Goal: Task Accomplishment & Management: Use online tool/utility

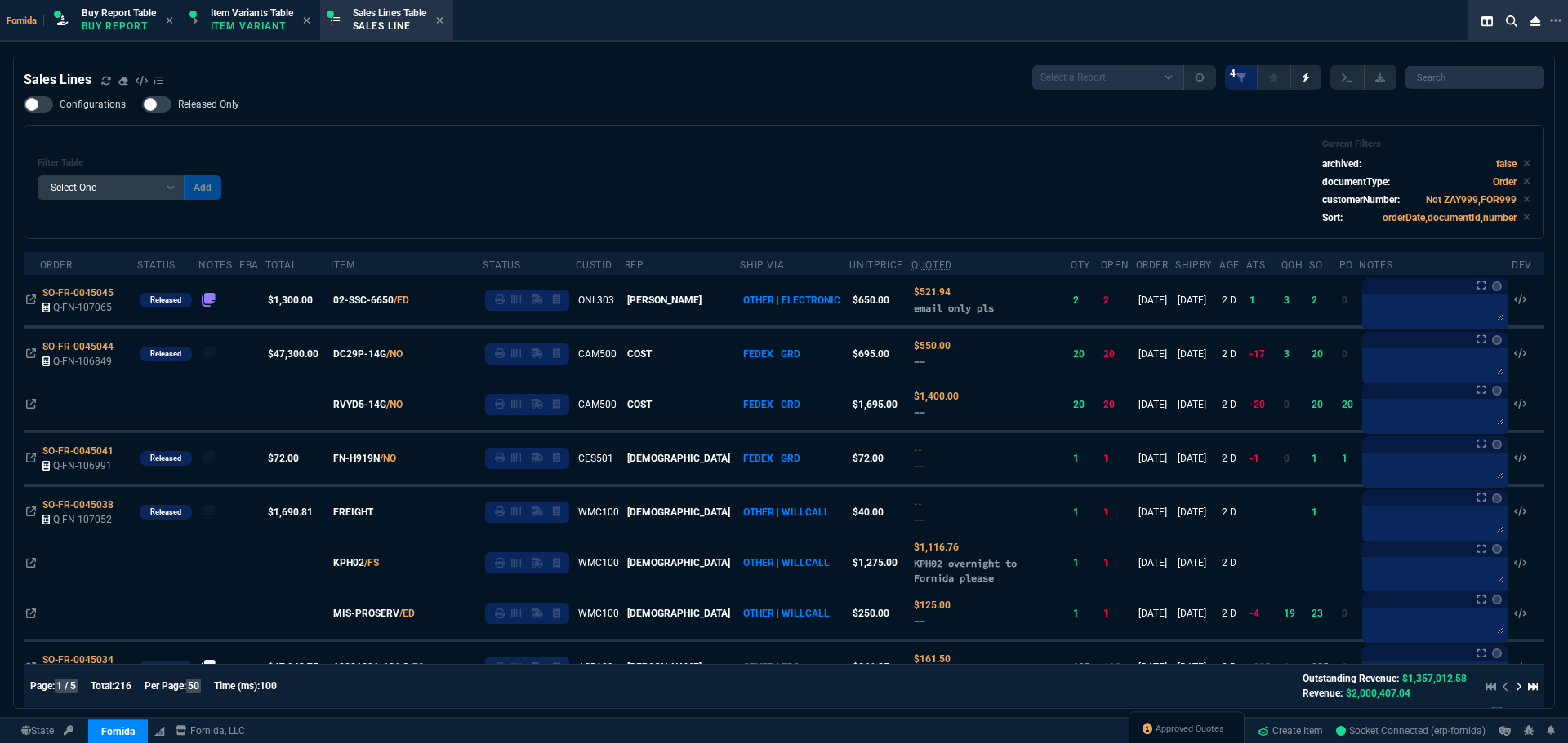
select select "1: BROV"
select select
click at [98, 83] on div "Sales Lines" at bounding box center [93, 79] width 139 height 20
click at [101, 83] on icon at bounding box center [106, 80] width 9 height 9
click at [476, 163] on div "Filter Table Select One Add Filter () Age () ATS () Cond (itemVariantCode) Cust…" at bounding box center [784, 181] width 1492 height 87
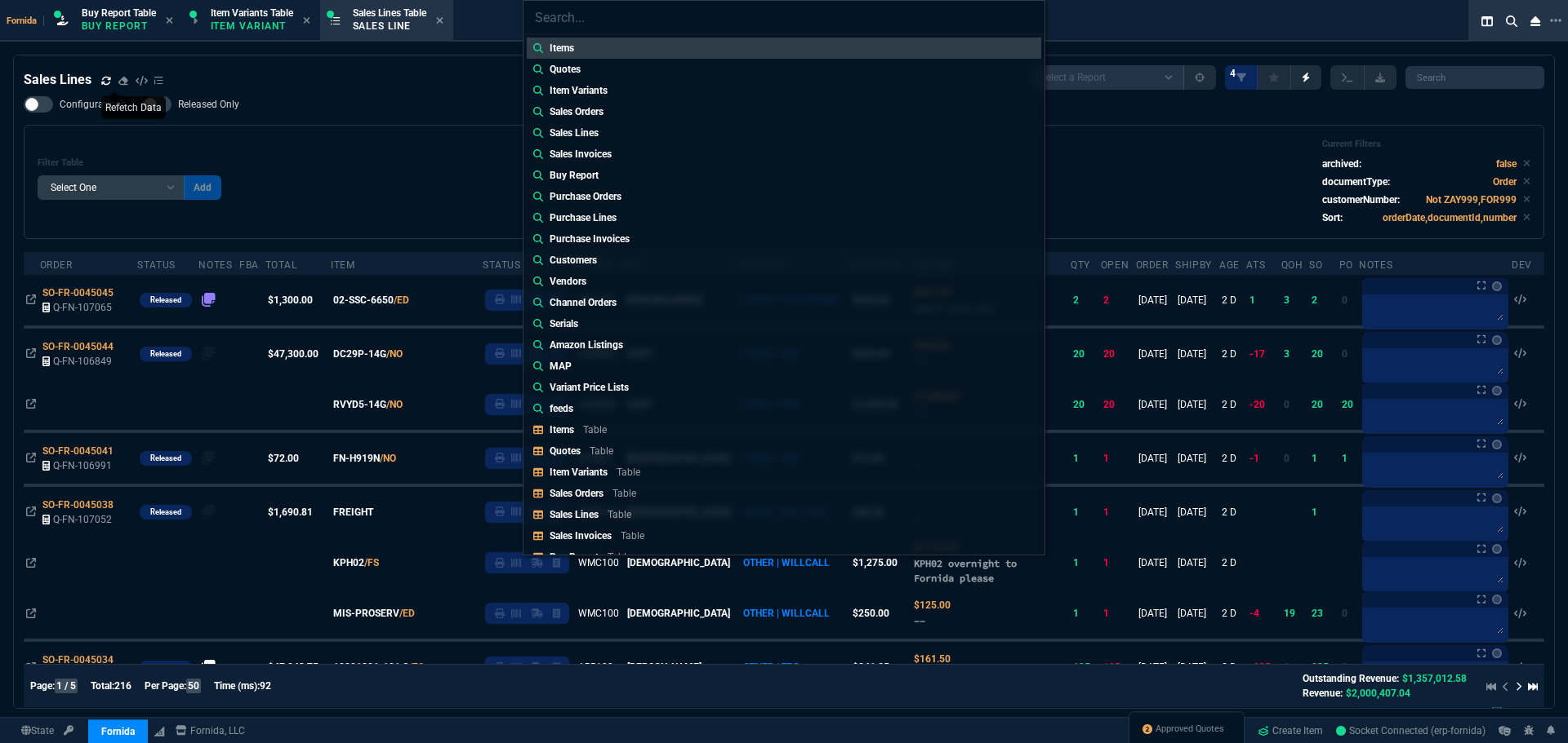
type input "Quotes: Q-FN-107041"
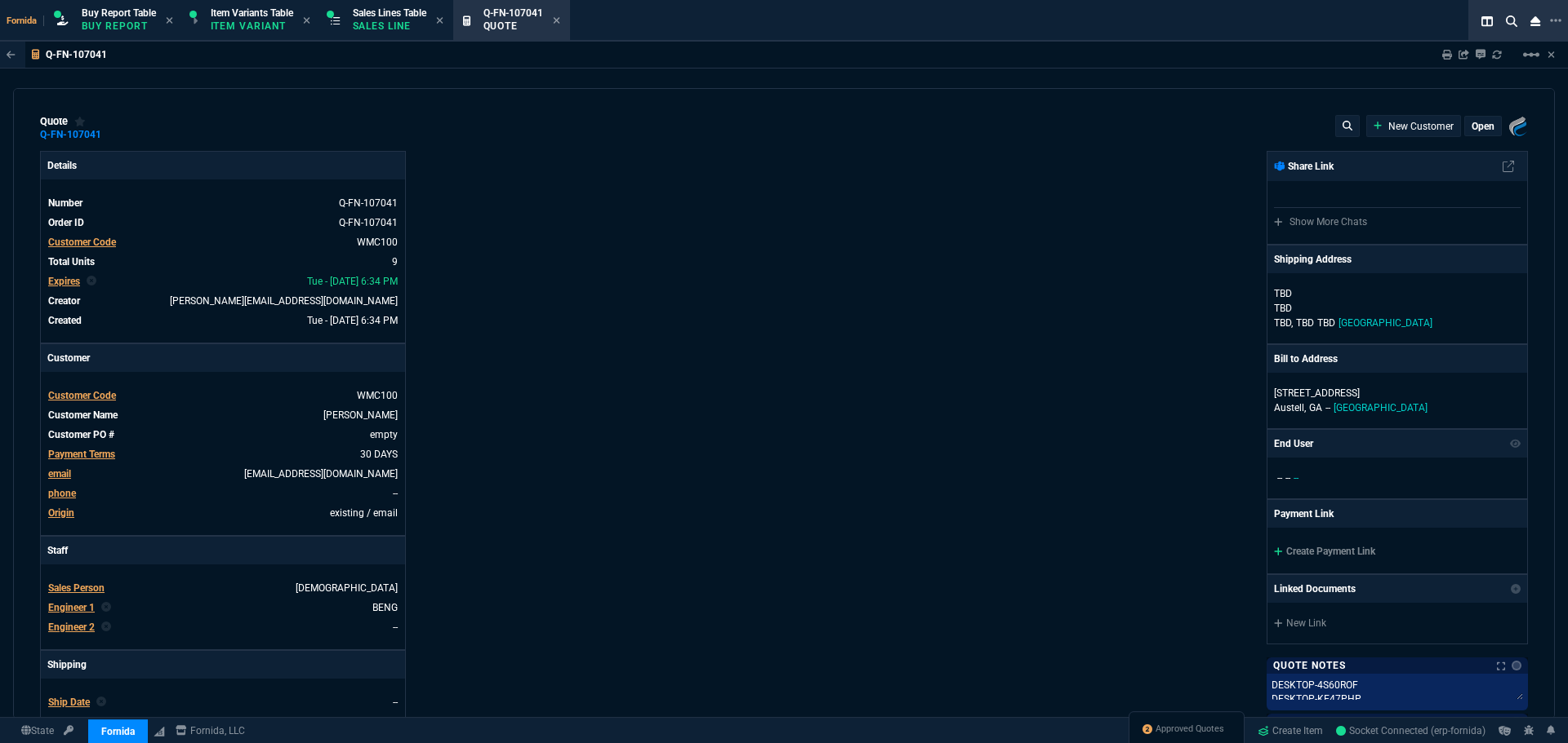
type input "0"
type input "17"
type input "100"
type input "20"
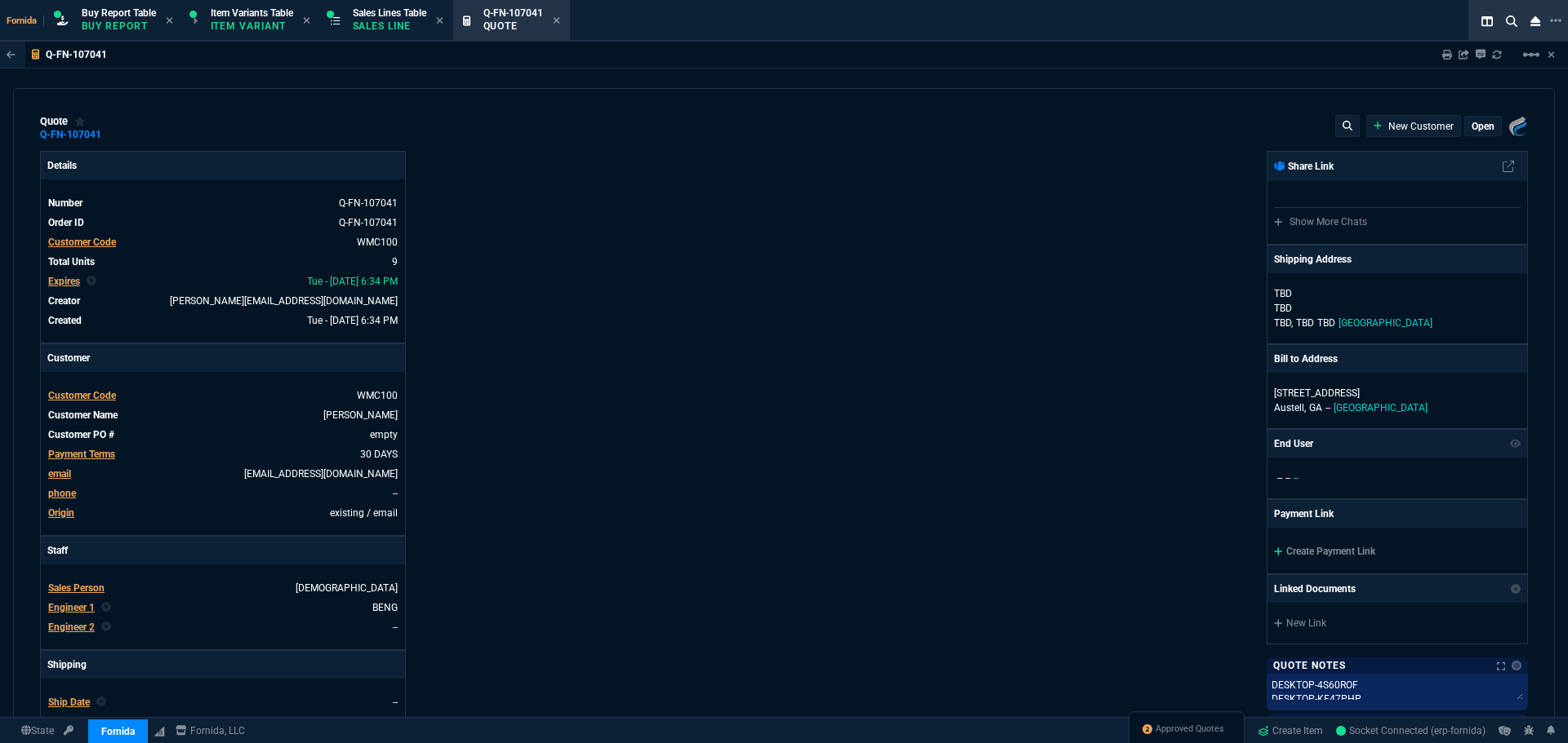
type input "125"
type input "40"
type input "100"
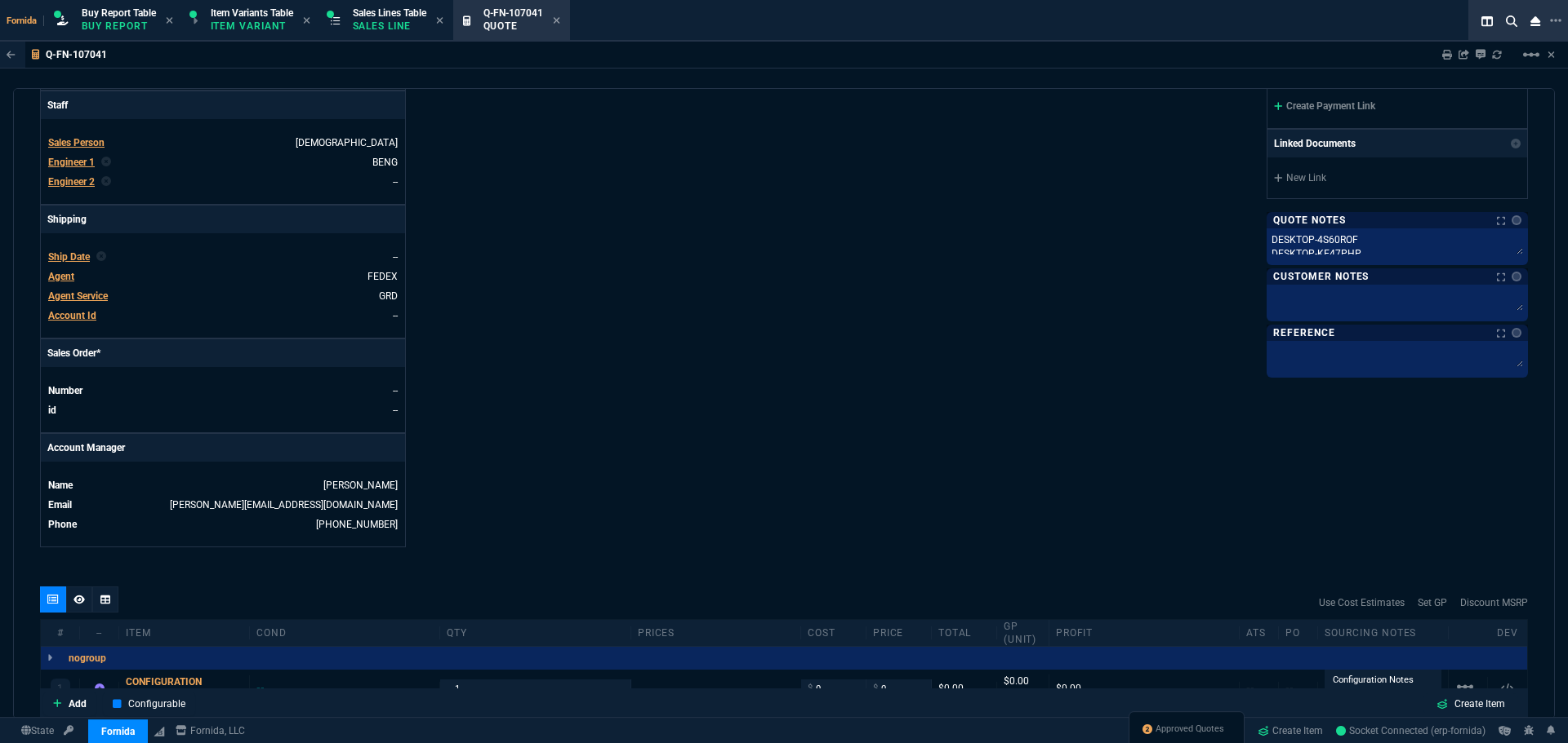
scroll to position [735, 0]
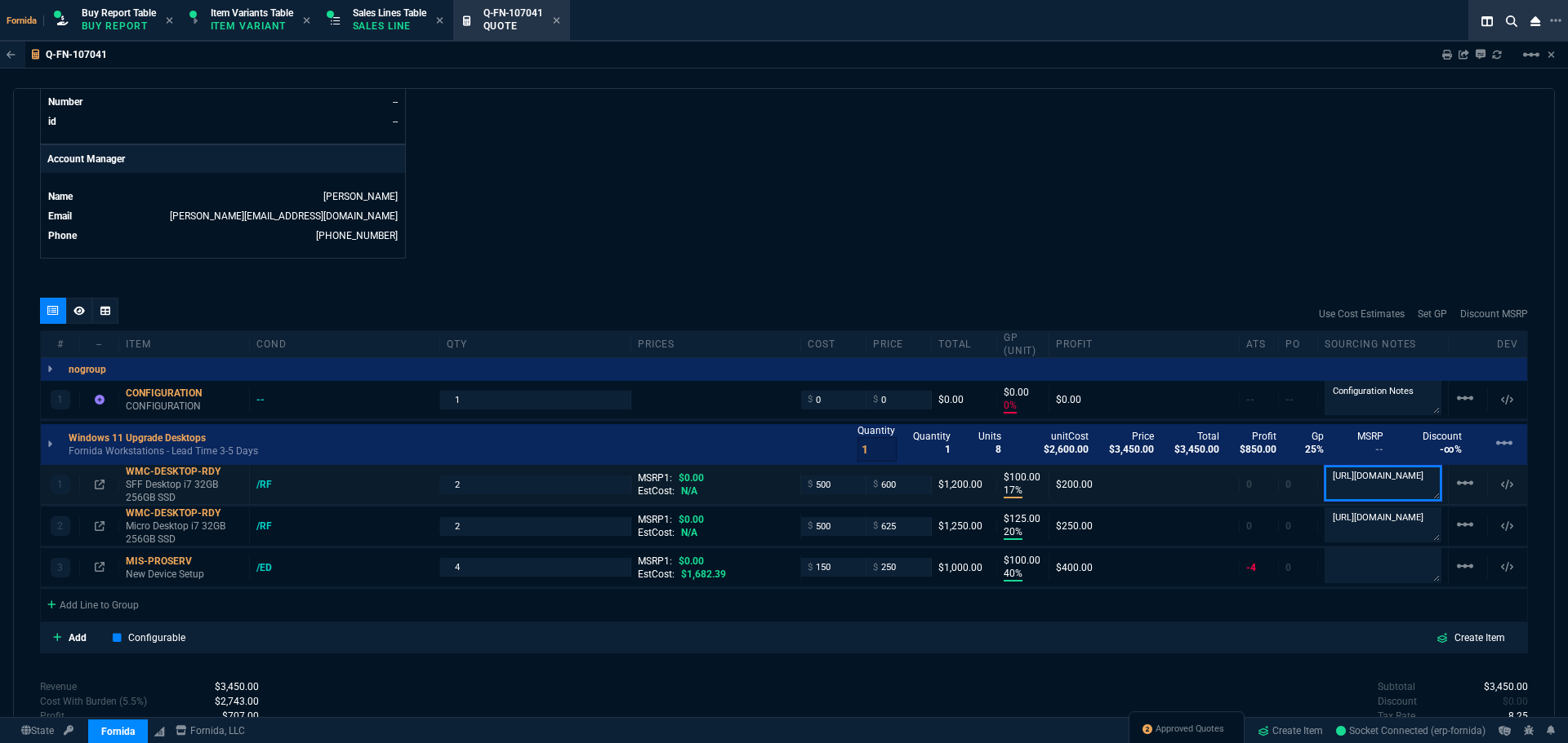
click at [1382, 500] on textarea "[URL][DOMAIN_NAME]" at bounding box center [1382, 483] width 117 height 35
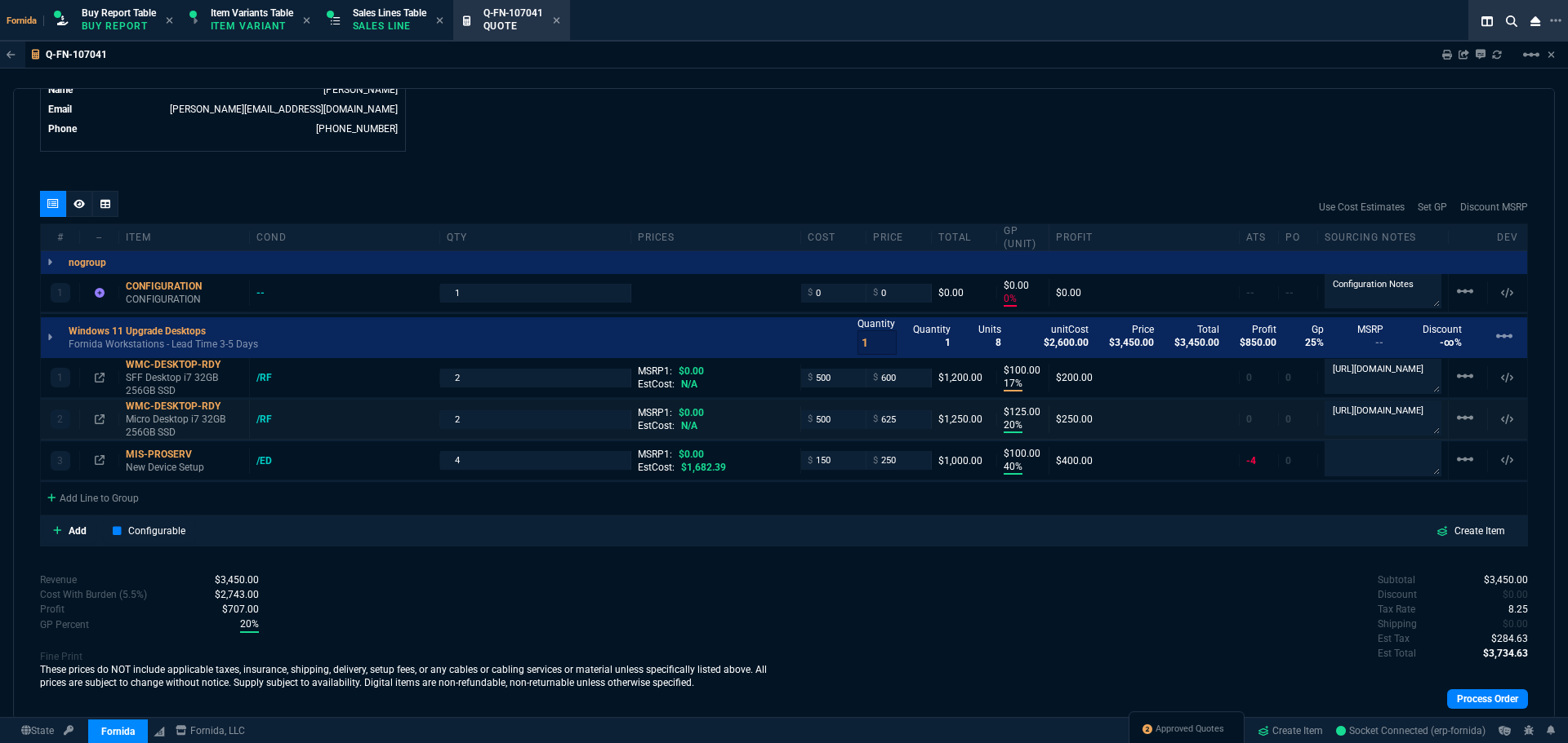
scroll to position [880, 0]
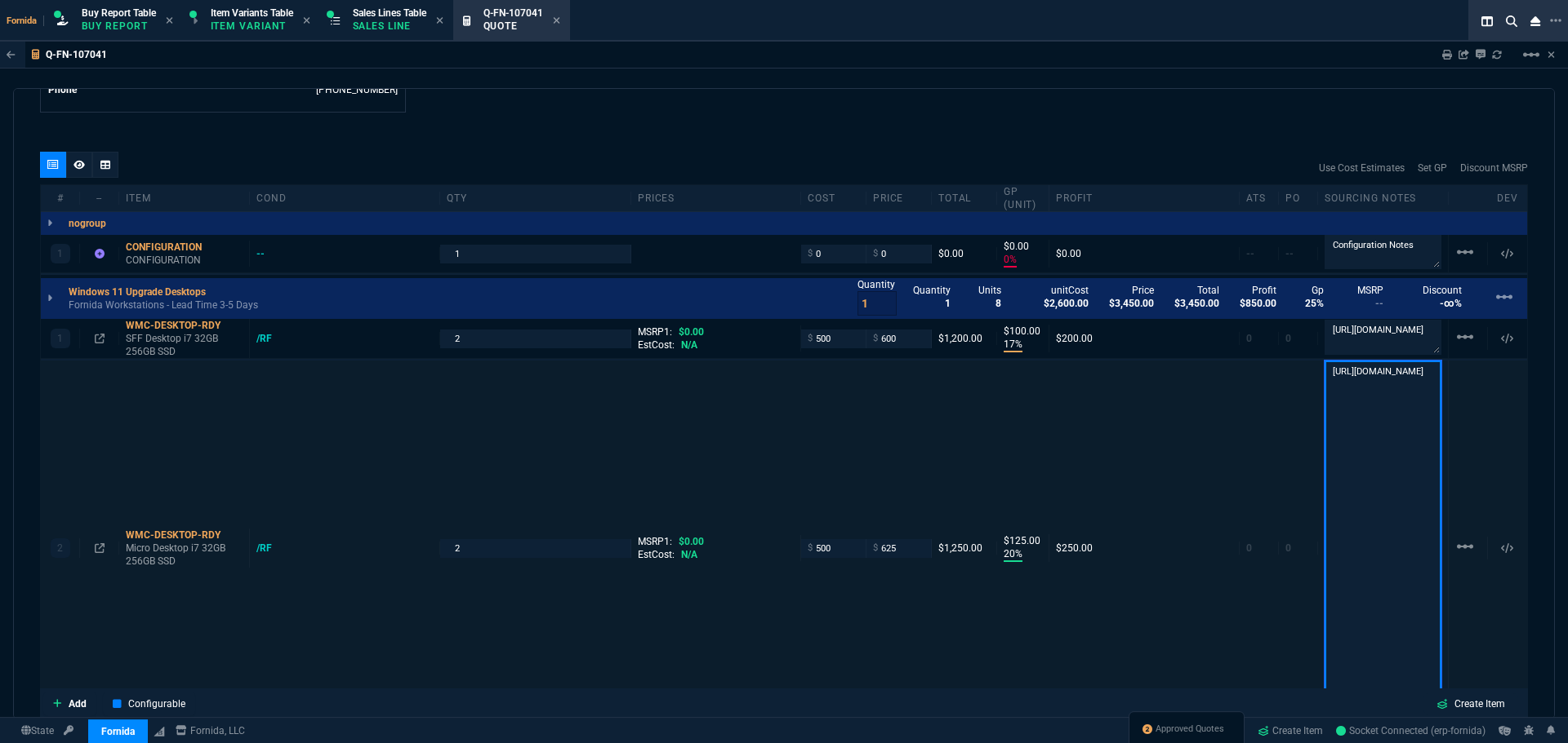
click at [1370, 377] on textarea "[URL][DOMAIN_NAME]" at bounding box center [1382, 547] width 117 height 372
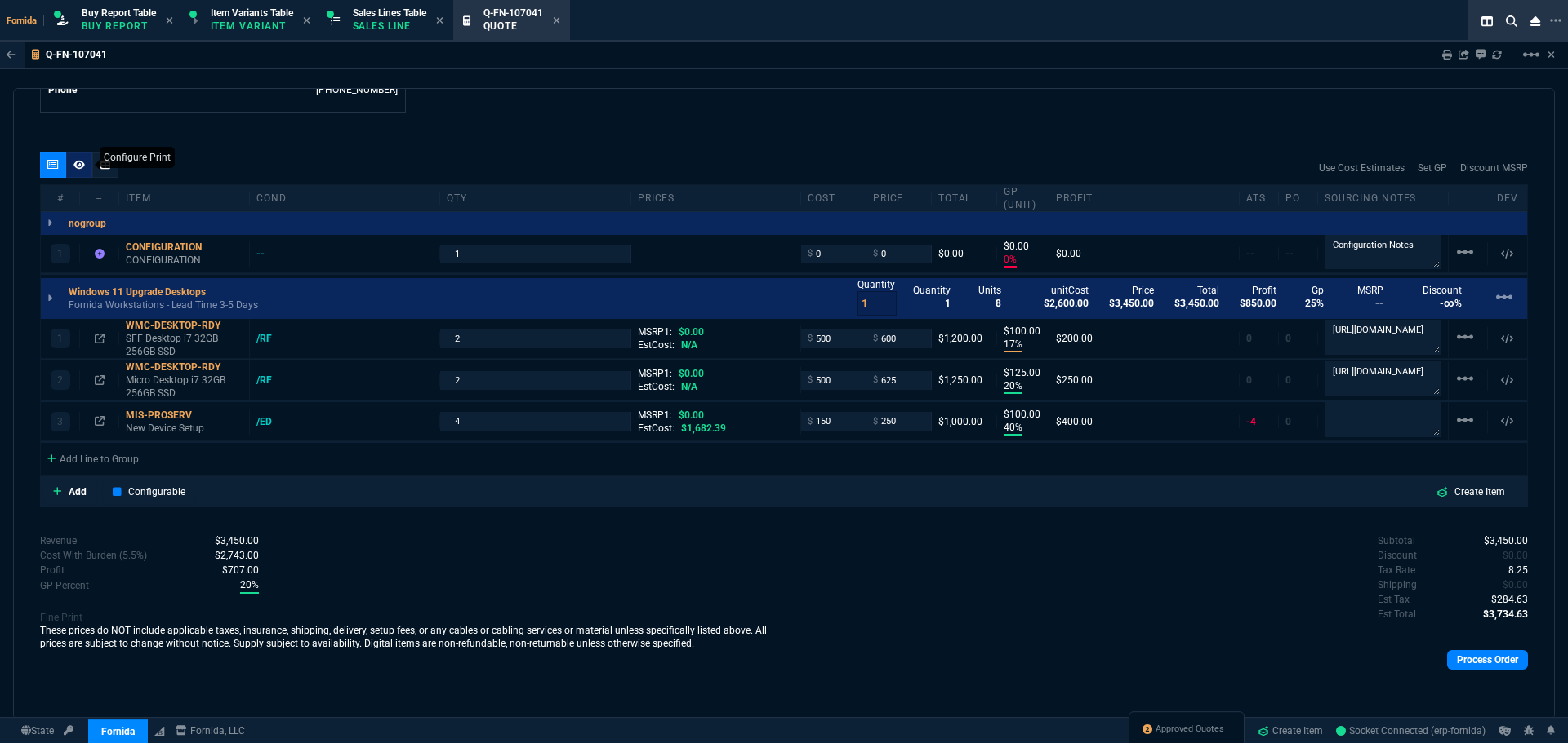
click at [70, 162] on div at bounding box center [79, 164] width 26 height 26
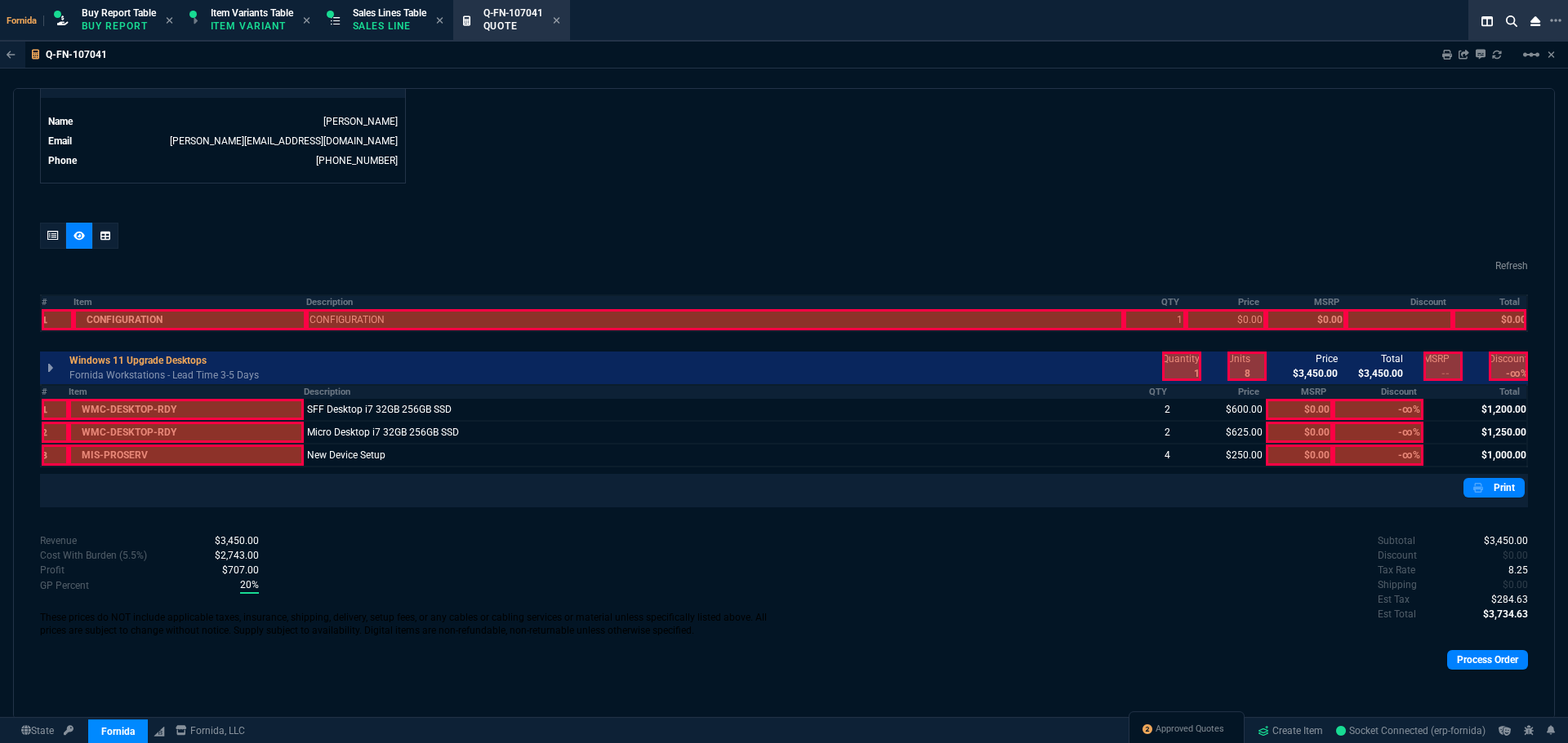
scroll to position [782, 0]
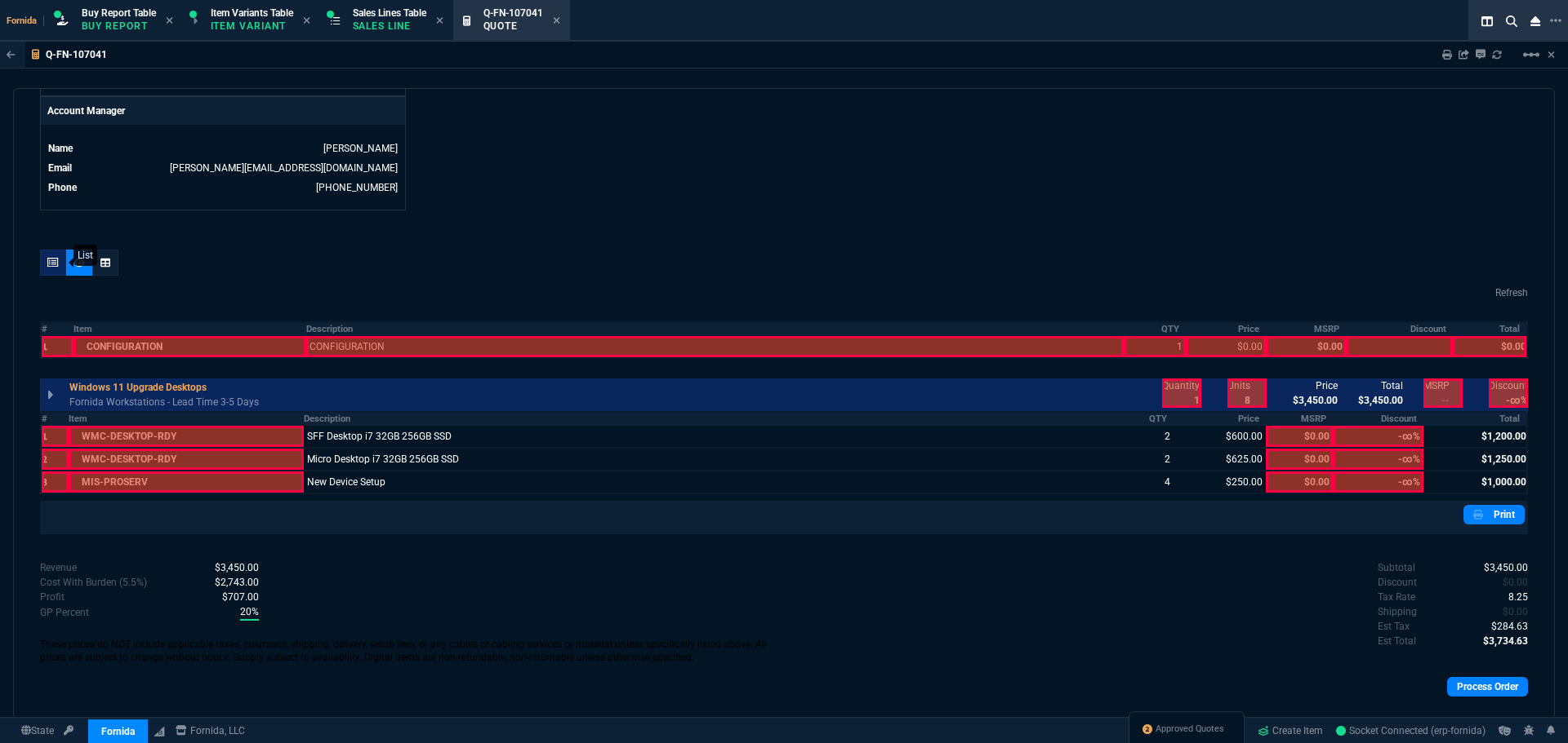
click at [56, 266] on icon at bounding box center [53, 263] width 11 height 9
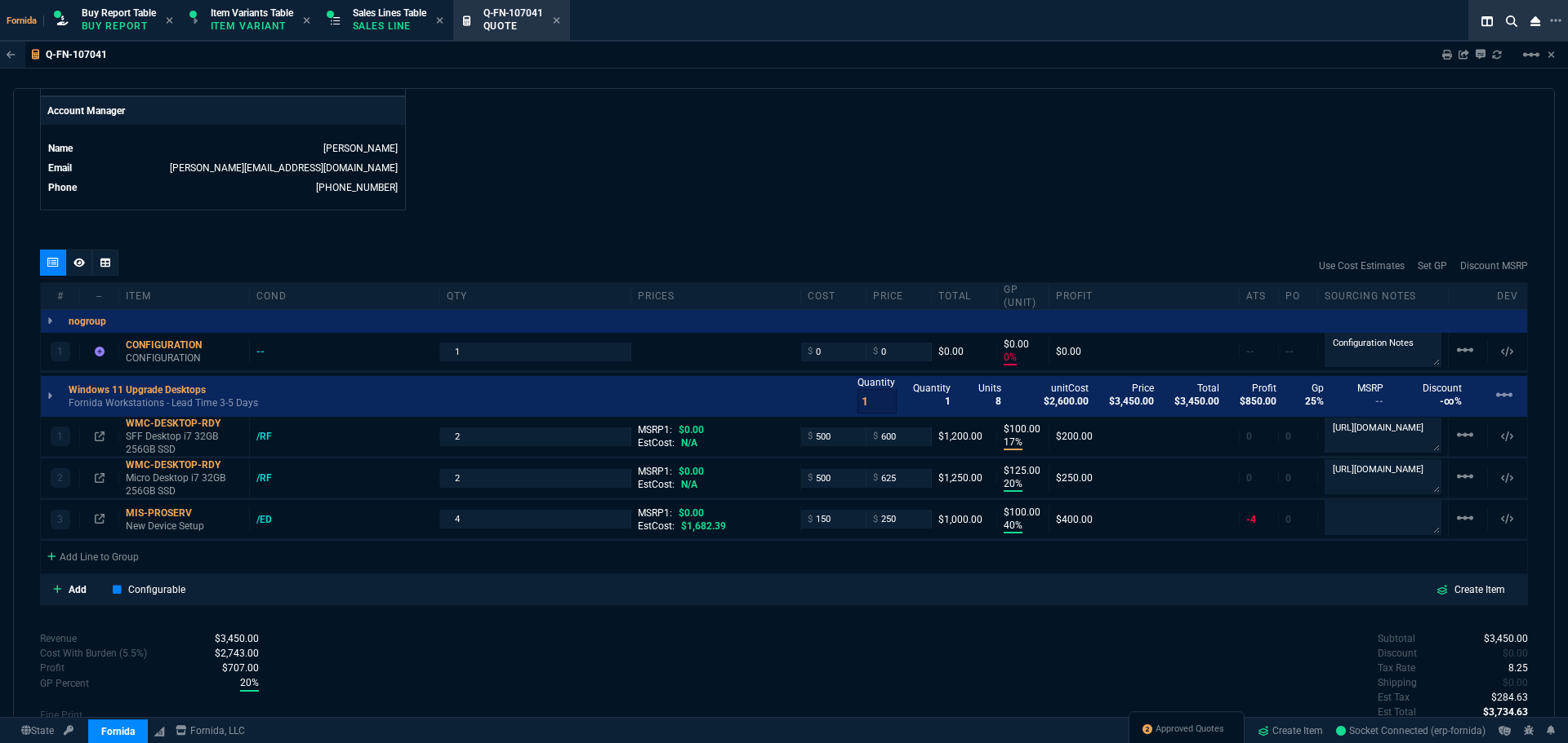
type input "0"
type input "17"
type input "100"
type input "20"
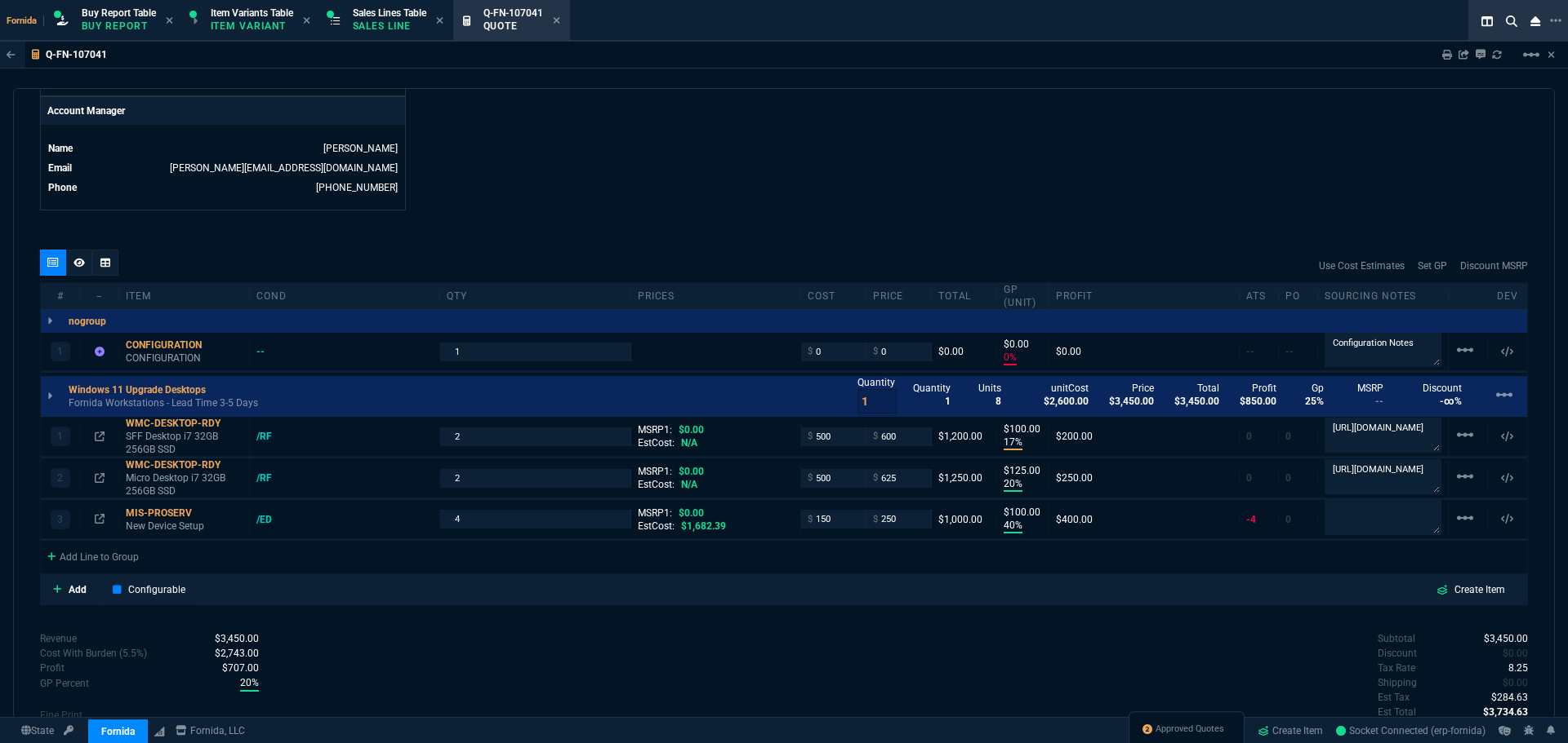
type input "125"
type input "40"
type input "100"
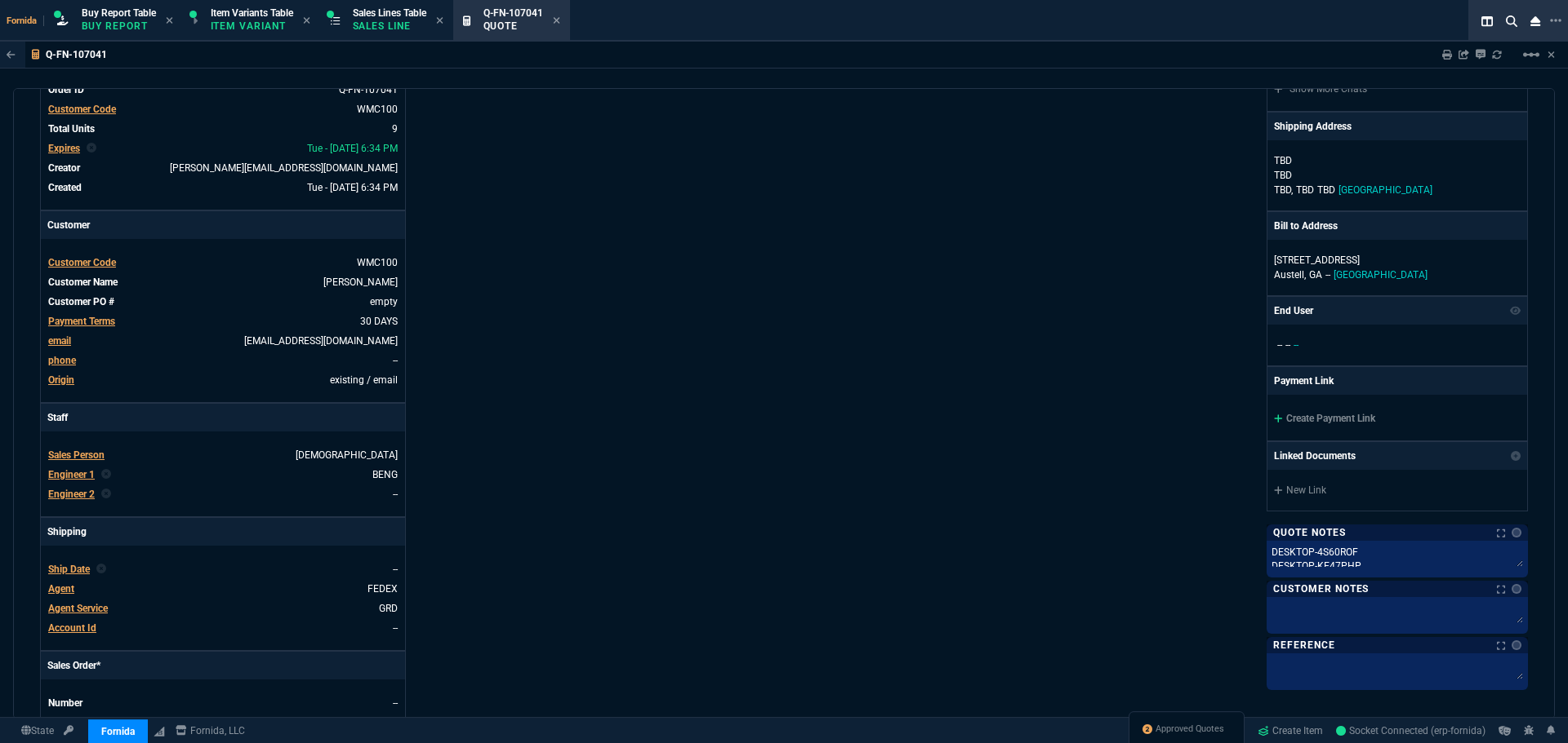
scroll to position [130, 0]
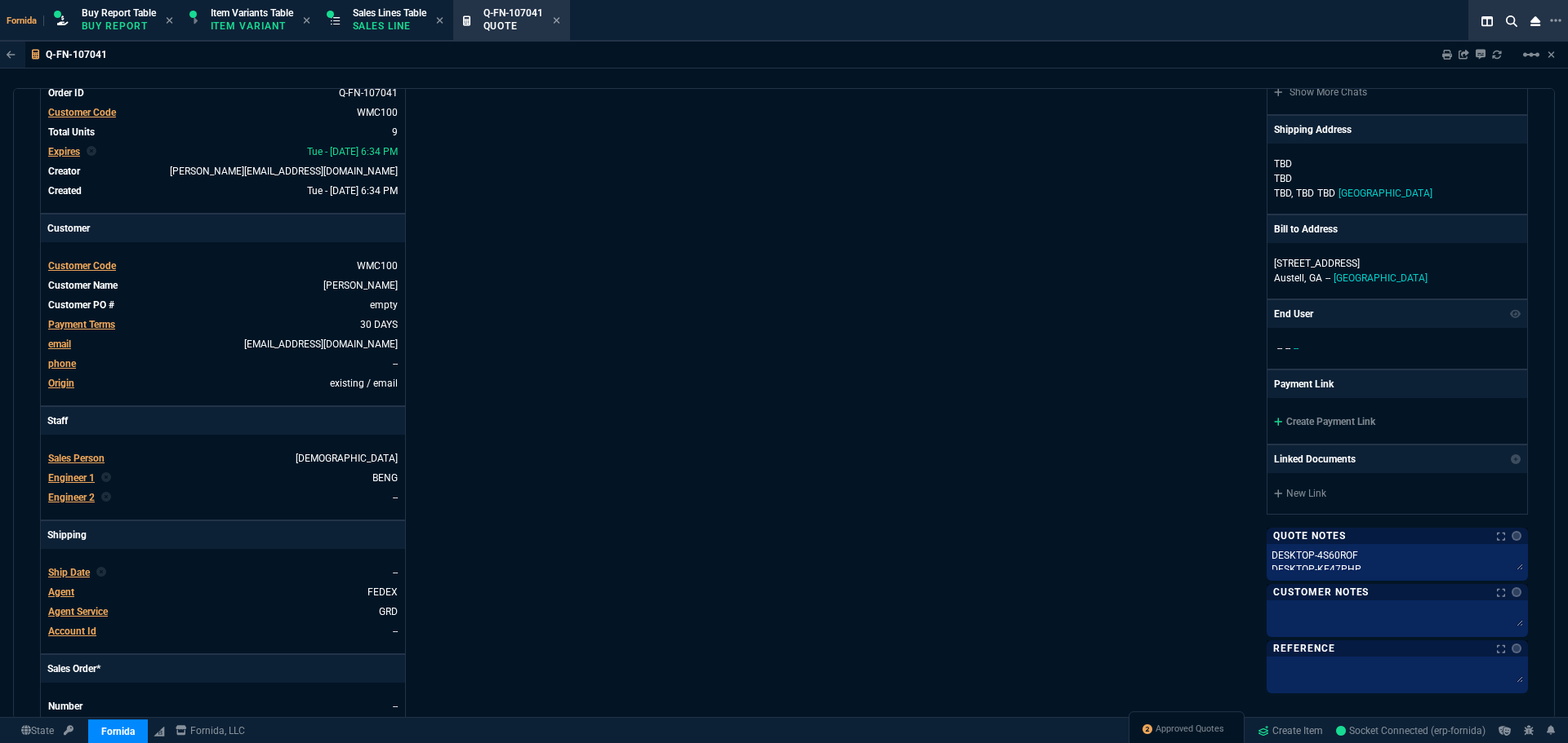
drag, startPoint x: 410, startPoint y: 38, endPoint x: 559, endPoint y: 39, distance: 149.0
click at [410, 38] on section "Sales Lines Table Sales Line" at bounding box center [386, 21] width 133 height 42
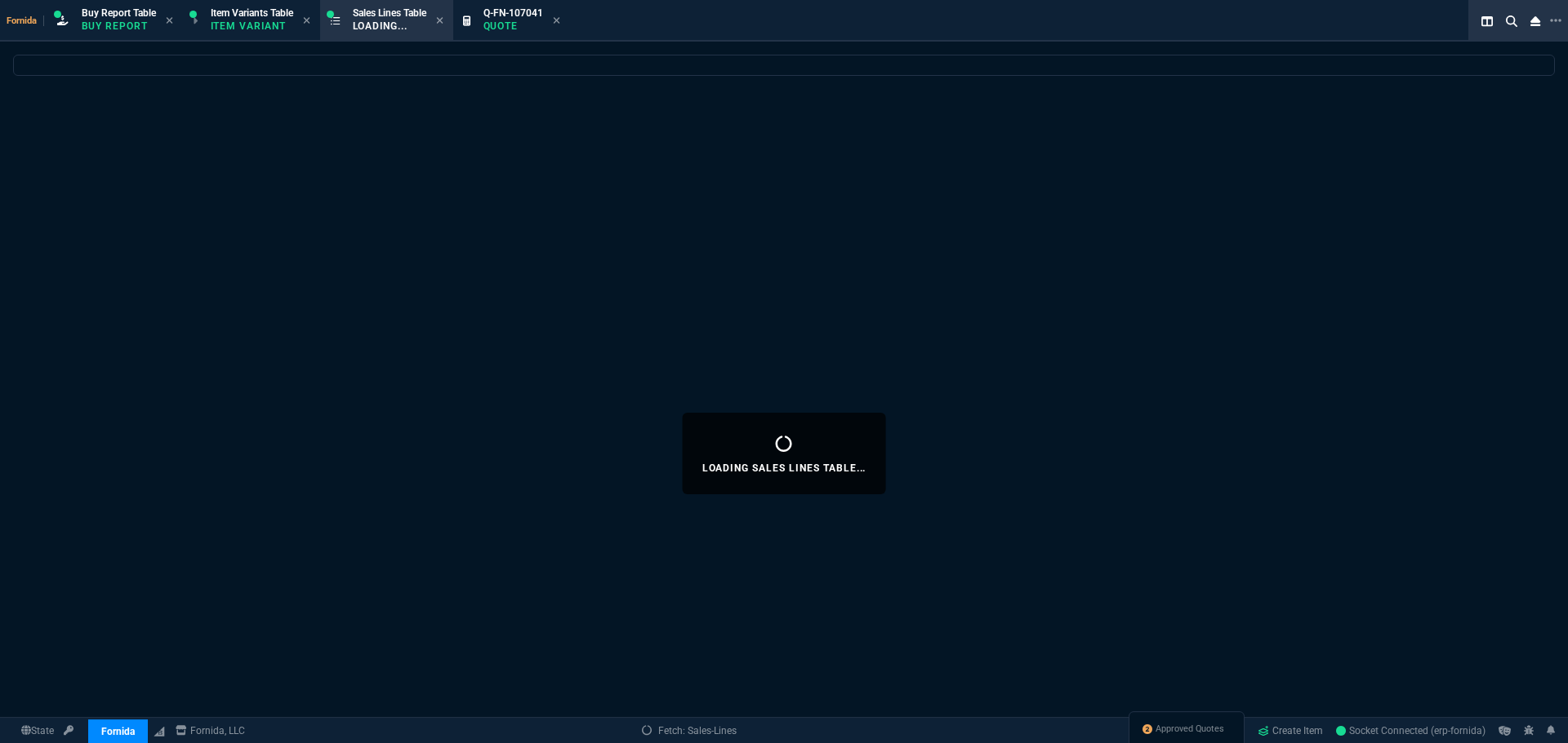
click at [560, 23] on icon at bounding box center [556, 21] width 7 height 9
select select
